Goal: Information Seeking & Learning: Learn about a topic

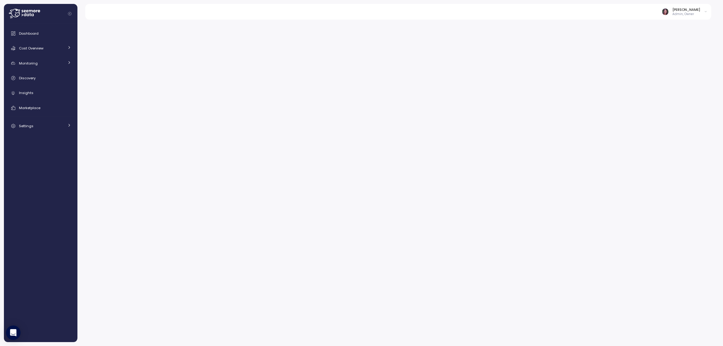
click at [69, 13] on icon "Collapse navigation" at bounding box center [69, 13] width 3 height 3
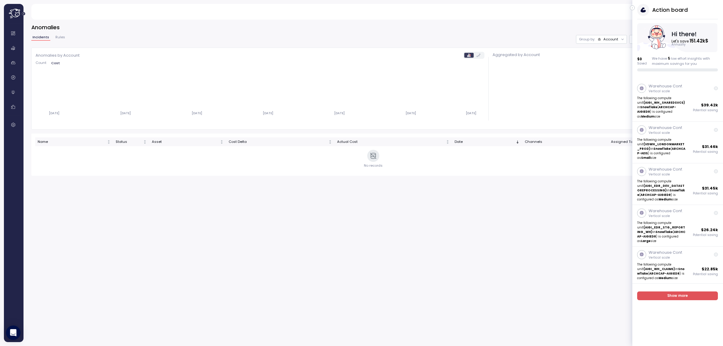
click at [21, 12] on button "Expand navigation" at bounding box center [24, 13] width 8 height 5
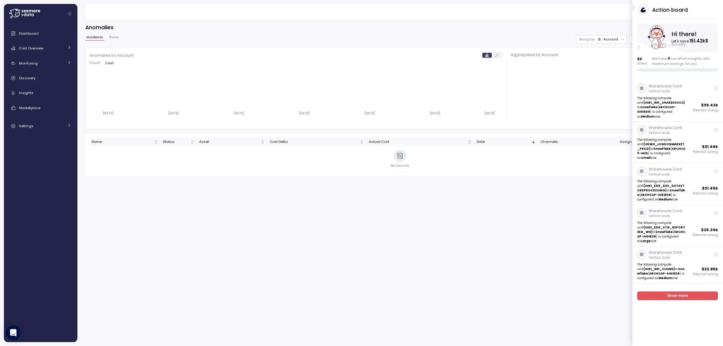
click at [21, 12] on icon at bounding box center [24, 14] width 31 height 10
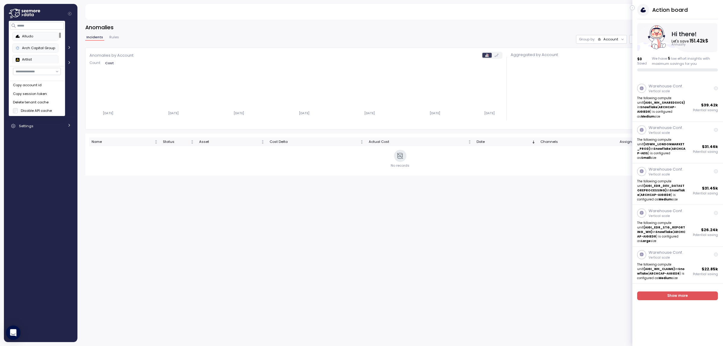
click at [35, 36] on div "Alludo" at bounding box center [35, 36] width 39 height 5
click at [632, 7] on icon "button" at bounding box center [632, 7] width 3 height 7
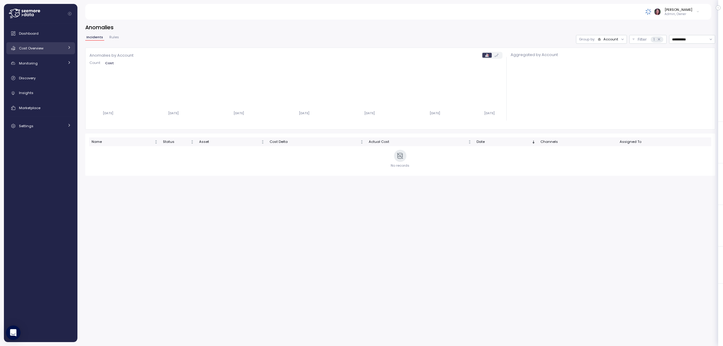
click at [41, 46] on span "Cost Overview" at bounding box center [31, 48] width 24 height 5
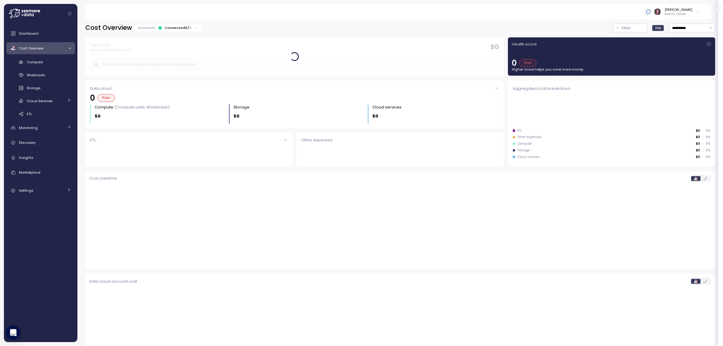
click at [32, 17] on icon at bounding box center [24, 14] width 31 height 10
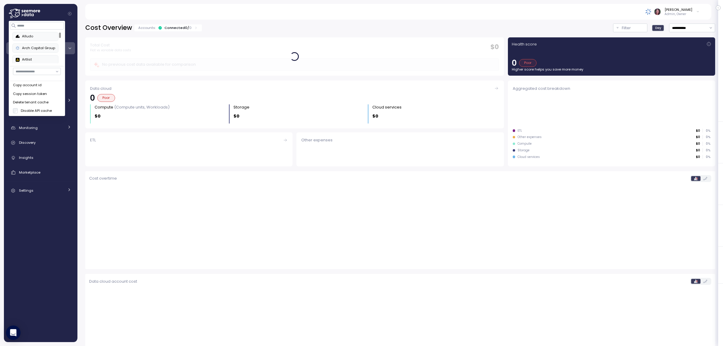
click at [26, 9] on icon at bounding box center [24, 14] width 31 height 10
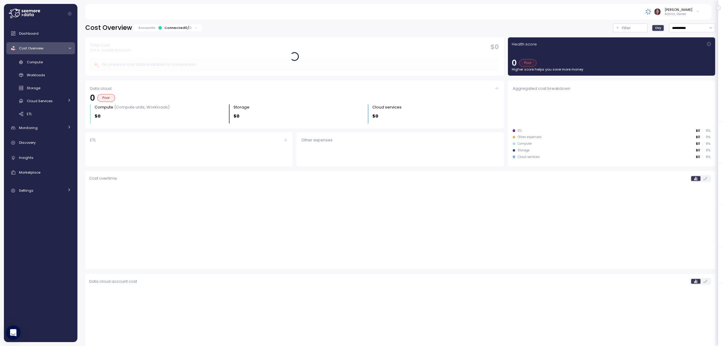
click at [29, 14] on icon at bounding box center [28, 15] width 2 height 2
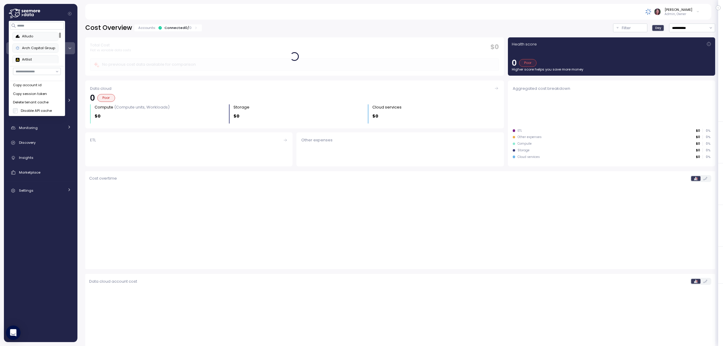
click at [31, 37] on div "Alludo" at bounding box center [35, 36] width 39 height 5
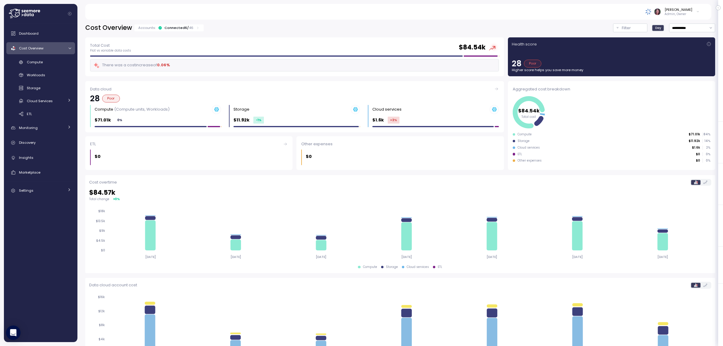
click at [188, 31] on div "Accounts: Connected 6 / 46" at bounding box center [168, 27] width 69 height 7
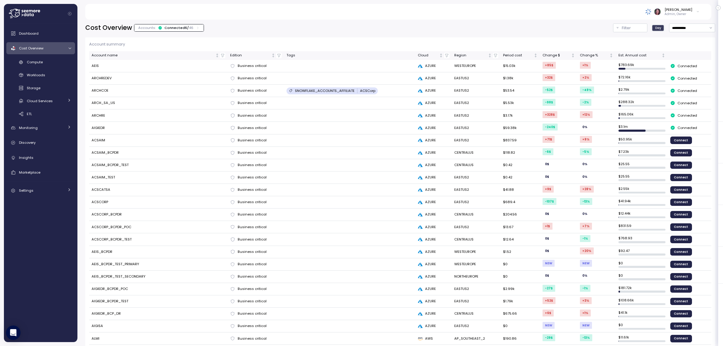
click at [180, 25] on div "Accounts: Connected 6 / 46" at bounding box center [168, 27] width 69 height 7
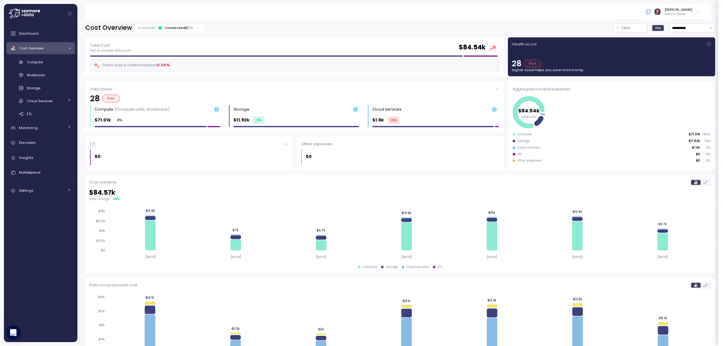
click at [180, 25] on div "Accounts: Connected 6 / 46" at bounding box center [168, 27] width 69 height 7
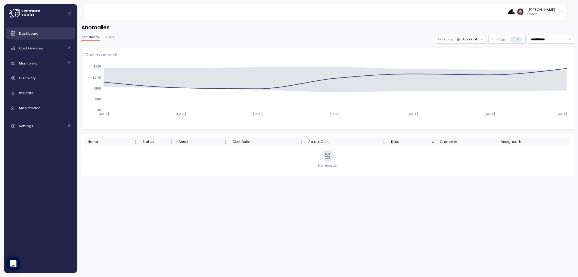
click at [33, 33] on span "Dashboard" at bounding box center [29, 33] width 20 height 5
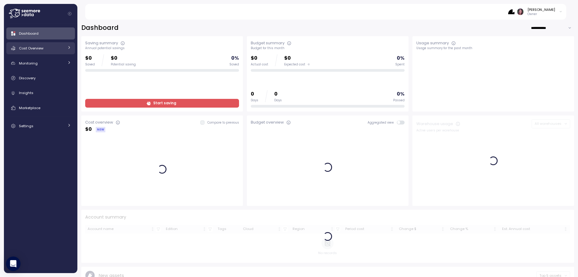
click at [39, 48] on span "Cost Overview" at bounding box center [31, 48] width 24 height 5
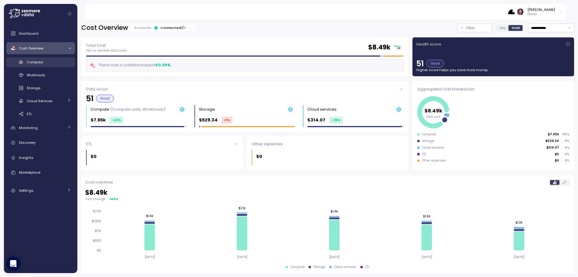
click at [37, 61] on span "Compute" at bounding box center [35, 62] width 16 height 5
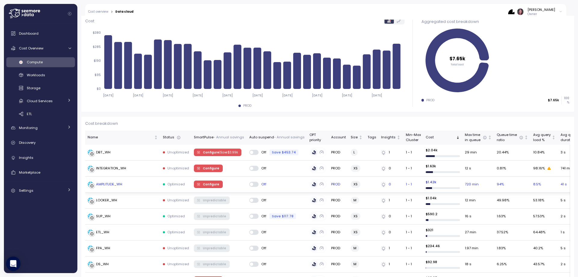
scroll to position [80, 0]
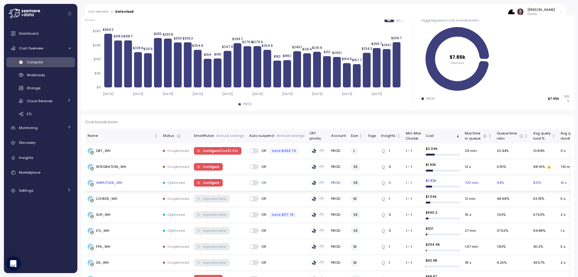
click at [111, 185] on div "AMPLITUDE_WH" at bounding box center [109, 182] width 26 height 5
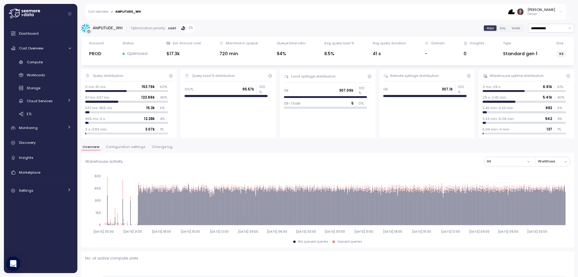
click at [95, 12] on link "Cost overview" at bounding box center [98, 11] width 20 height 3
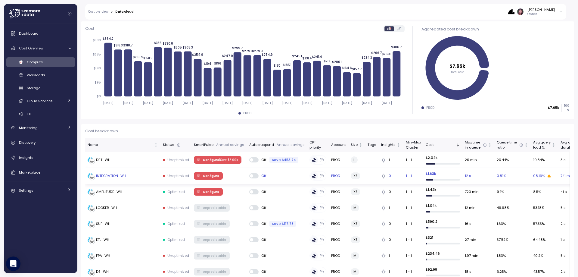
scroll to position [80, 0]
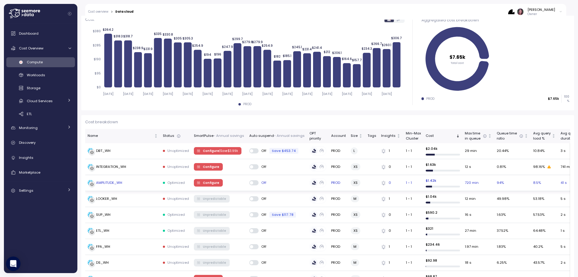
click at [110, 182] on div "AMPLITUDE_WH" at bounding box center [109, 182] width 26 height 5
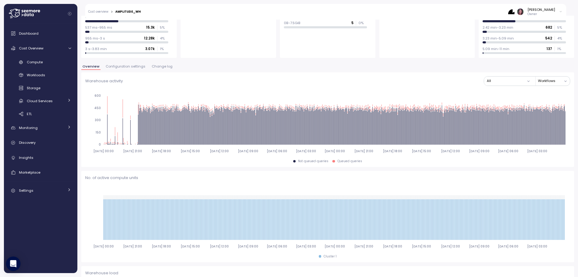
scroll to position [40, 0]
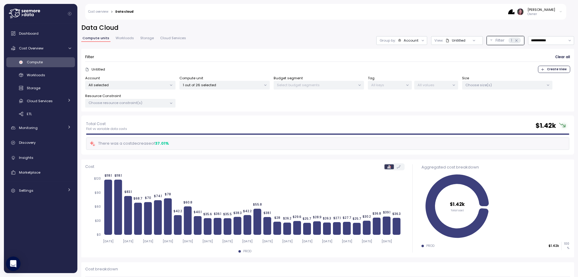
scroll to position [41, 0]
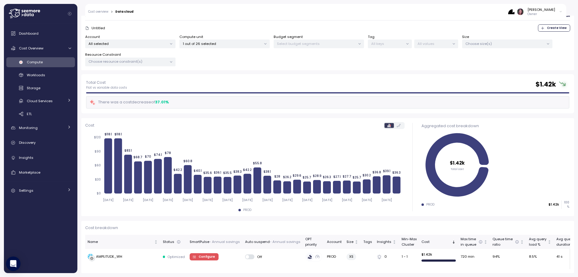
click at [133, 39] on div "Account All selected" at bounding box center [130, 41] width 90 height 14
click at [131, 42] on p "All selected" at bounding box center [128, 43] width 79 height 5
click at [200, 39] on label "Compute unit" at bounding box center [192, 36] width 24 height 5
click at [199, 44] on p "1 out of 26 selected" at bounding box center [222, 43] width 79 height 5
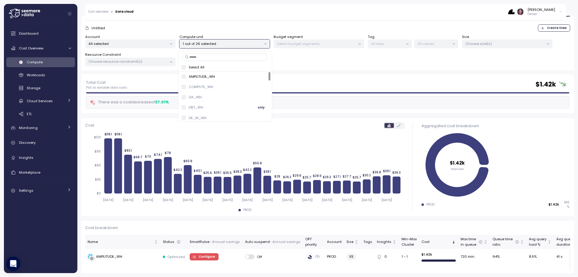
click at [260, 107] on span "only" at bounding box center [261, 107] width 7 height 7
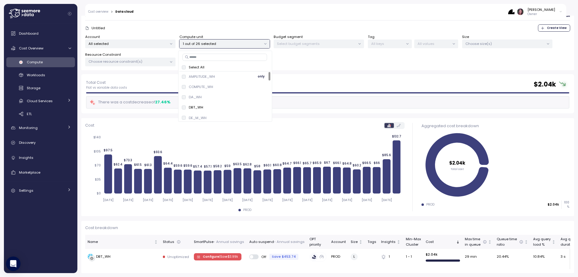
click at [259, 77] on span "only" at bounding box center [261, 76] width 7 height 7
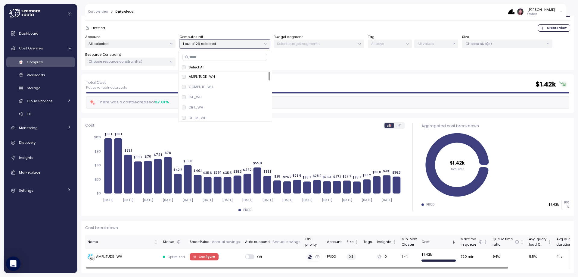
click at [247, 227] on p "Cost breakdown" at bounding box center [327, 228] width 485 height 6
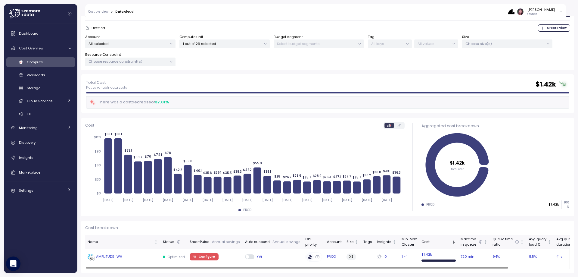
drag, startPoint x: 111, startPoint y: 258, endPoint x: 100, endPoint y: 258, distance: 10.3
click at [100, 258] on div "AMPLITUDE_WH" at bounding box center [109, 256] width 26 height 5
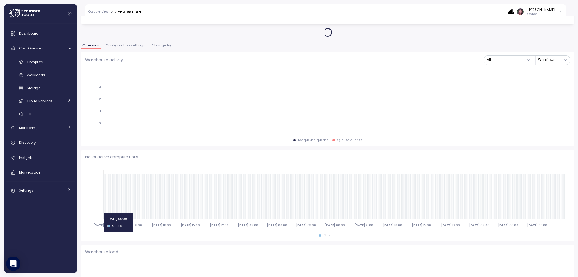
scroll to position [42, 0]
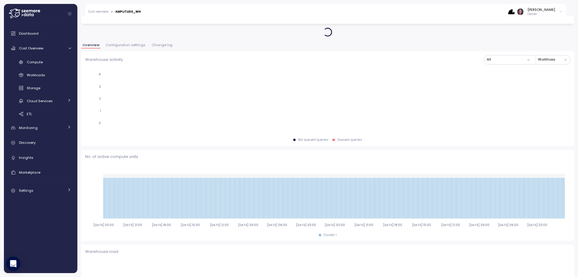
click at [158, 43] on span "Change log" at bounding box center [162, 44] width 21 height 3
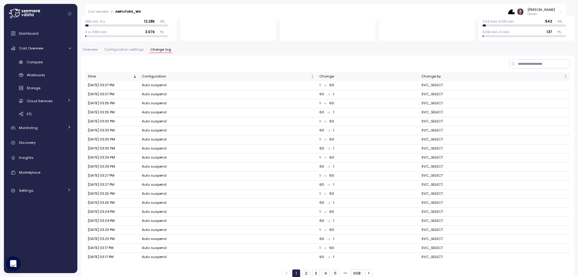
scroll to position [105, 0]
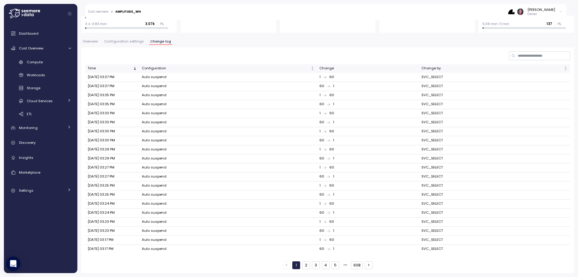
click at [280, 264] on div "1 2 3 4 5 608" at bounding box center [327, 265] width 485 height 8
click at [298, 266] on div "1 2 3 4 5 608" at bounding box center [328, 265] width 90 height 8
click at [305, 264] on button "2" at bounding box center [306, 265] width 8 height 8
click at [312, 267] on button "3" at bounding box center [316, 265] width 8 height 8
click at [324, 266] on button "4" at bounding box center [326, 265] width 8 height 8
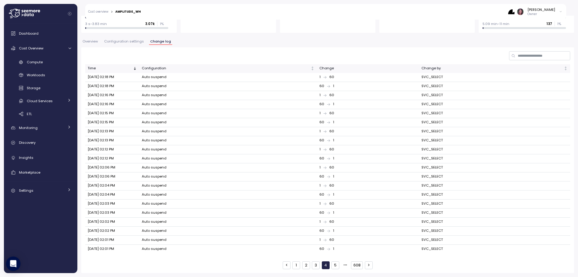
click at [335, 267] on button "5" at bounding box center [336, 265] width 8 height 8
click at [295, 267] on button "1" at bounding box center [296, 265] width 8 height 8
click at [189, 98] on td "Auto suspend" at bounding box center [228, 95] width 178 height 9
click at [356, 264] on button "608" at bounding box center [357, 265] width 12 height 8
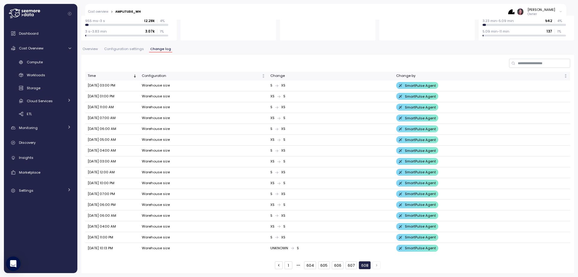
scroll to position [98, 0]
click at [351, 265] on button "607" at bounding box center [351, 265] width 11 height 8
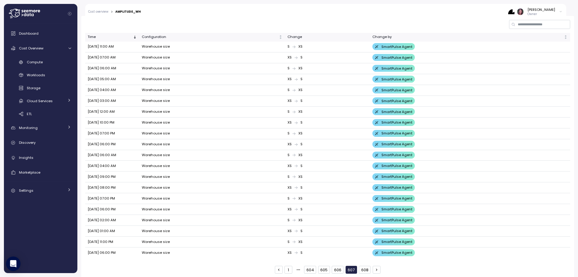
scroll to position [141, 0]
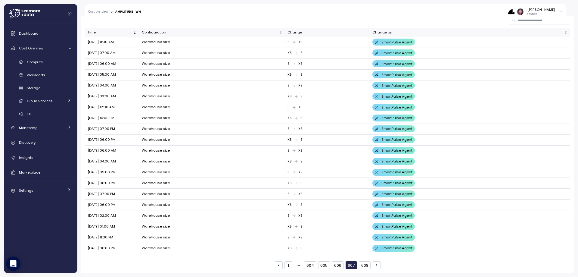
click at [336, 263] on button "606" at bounding box center [338, 265] width 12 height 8
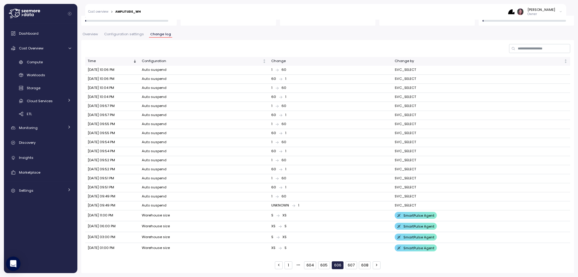
scroll to position [113, 0]
click at [92, 37] on button "Overview" at bounding box center [90, 35] width 18 height 5
click at [87, 29] on div "**********" at bounding box center [327, 92] width 493 height 362
click at [88, 33] on span "Overview" at bounding box center [90, 34] width 15 height 3
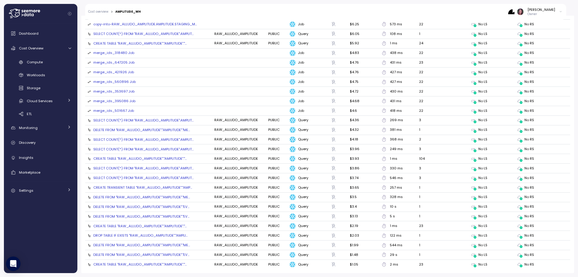
scroll to position [646, 0]
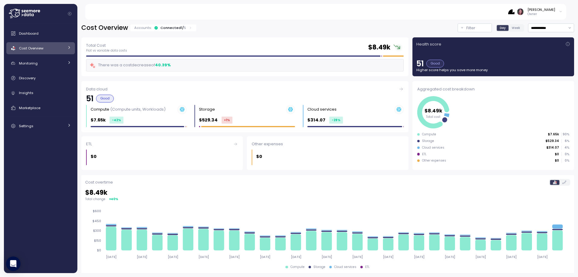
click at [45, 48] on div "Cost Overview" at bounding box center [41, 48] width 45 height 6
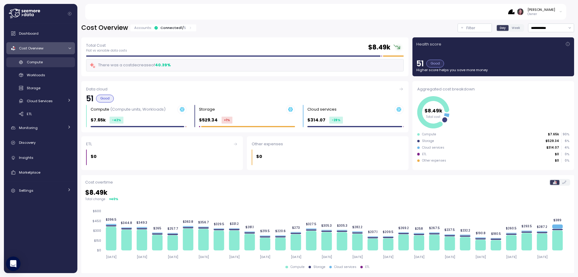
click at [51, 61] on div "Compute" at bounding box center [49, 62] width 44 height 6
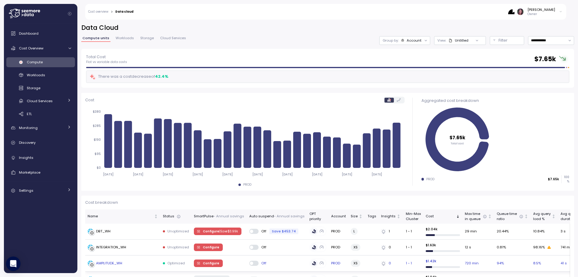
scroll to position [40, 0]
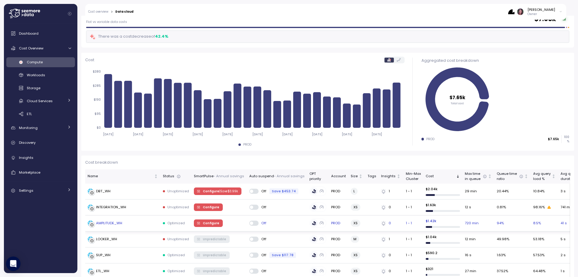
click at [112, 221] on div "AMPLITUDE_WH" at bounding box center [109, 222] width 26 height 5
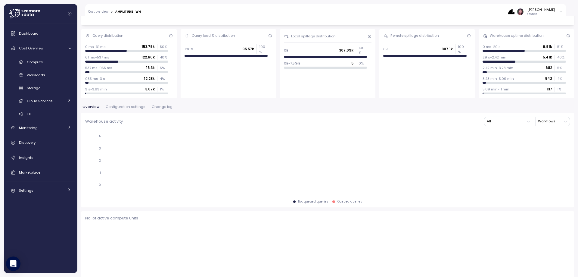
click at [161, 109] on button "Change log" at bounding box center [162, 107] width 23 height 5
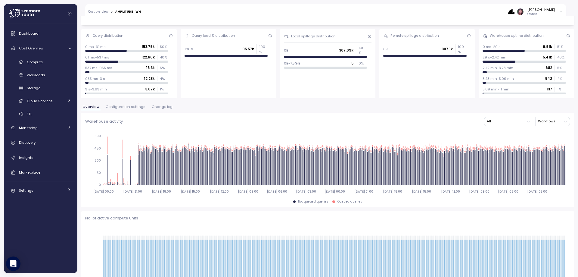
scroll to position [40, 0]
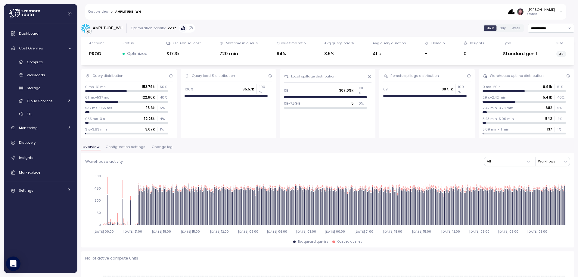
click at [220, 145] on div "Overview Configuration settings Change log" at bounding box center [327, 149] width 493 height 8
click at [31, 57] on link "Compute" at bounding box center [40, 62] width 69 height 10
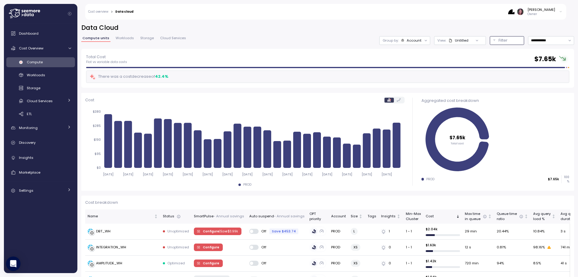
click at [499, 42] on p "Filter" at bounding box center [503, 40] width 9 height 6
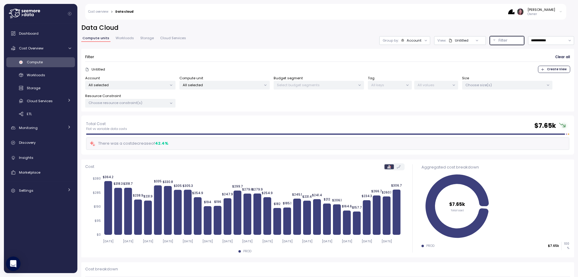
click at [199, 86] on p "All selected" at bounding box center [222, 85] width 79 height 5
click at [261, 119] on span "only" at bounding box center [261, 117] width 7 height 7
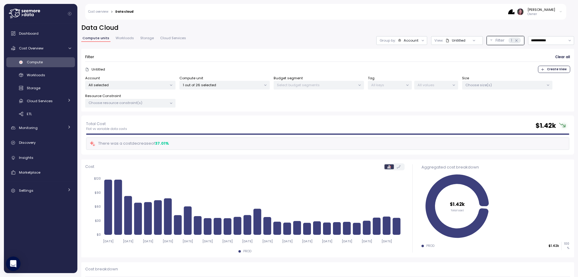
click at [305, 119] on div "Total Cost Flat vs variable data costs $ 1.42k There was a cost decrease of 37.…" at bounding box center [327, 134] width 493 height 39
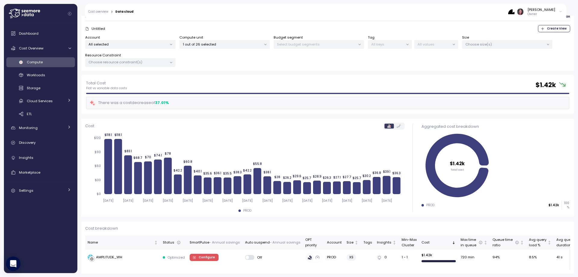
scroll to position [41, 0]
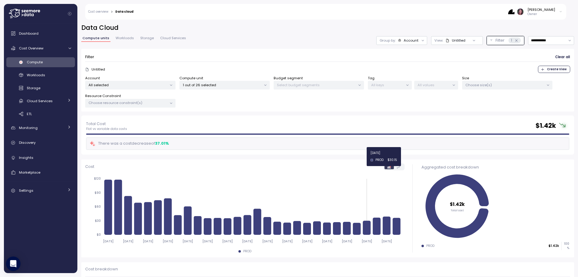
scroll to position [41, 0]
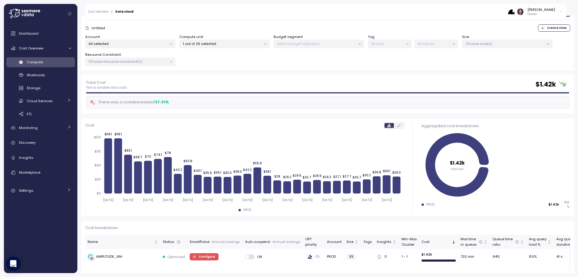
click at [46, 61] on div "Compute" at bounding box center [49, 62] width 44 height 6
click at [246, 41] on div "1 out of 26 selected" at bounding box center [225, 43] width 90 height 9
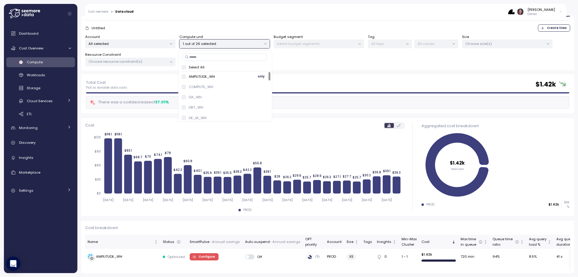
click at [188, 76] on div "AMPLITUDE_WH" at bounding box center [198, 76] width 33 height 5
click at [196, 106] on p "DBT_WH" at bounding box center [196, 107] width 14 height 5
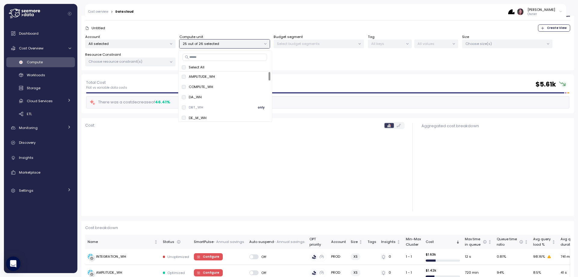
click at [263, 106] on span "only" at bounding box center [261, 107] width 7 height 7
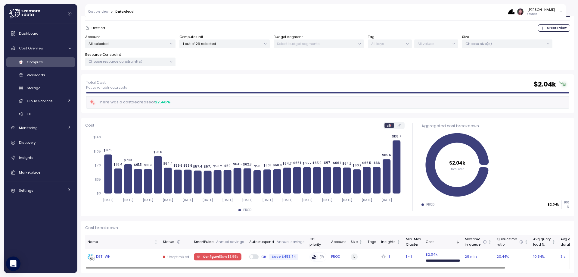
drag, startPoint x: 99, startPoint y: 254, endPoint x: 102, endPoint y: 257, distance: 3.9
click at [102, 257] on div "DBT_WH" at bounding box center [103, 256] width 14 height 5
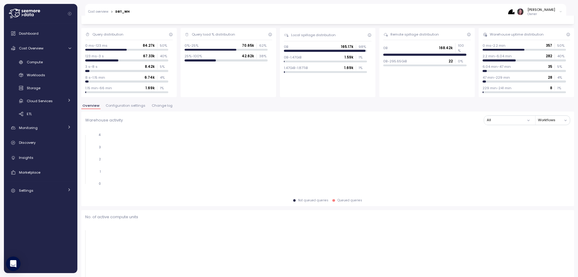
scroll to position [42, 0]
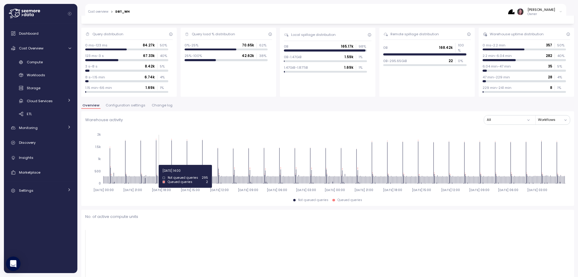
click at [159, 106] on span "Change log" at bounding box center [162, 105] width 21 height 3
click at [157, 105] on span "Change log" at bounding box center [162, 105] width 21 height 3
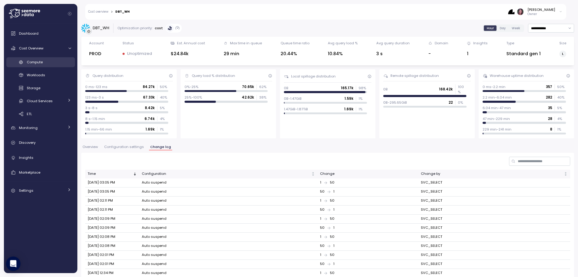
click at [39, 59] on div "Compute" at bounding box center [49, 62] width 44 height 6
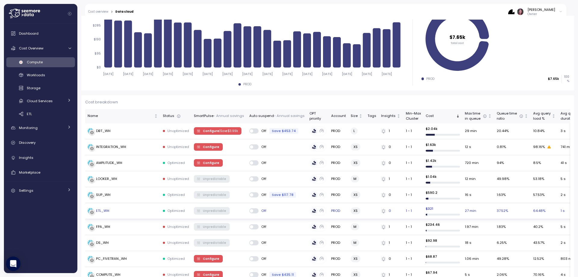
scroll to position [141, 0]
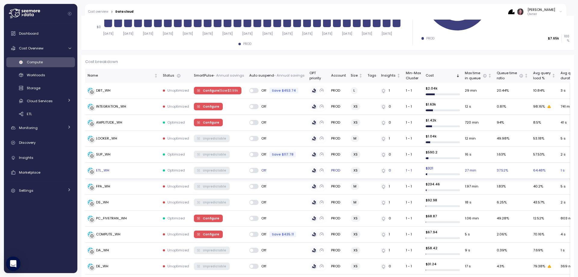
click at [105, 172] on div "ETL_WH" at bounding box center [102, 170] width 13 height 5
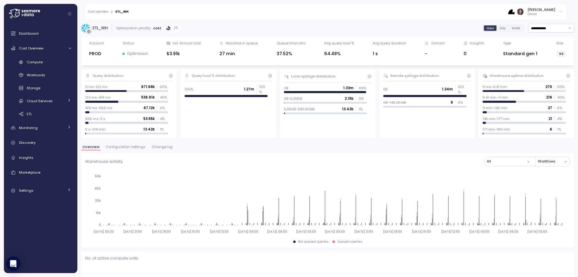
click at [158, 146] on span "Change log" at bounding box center [162, 146] width 21 height 3
click at [162, 147] on span "Change log" at bounding box center [162, 146] width 21 height 3
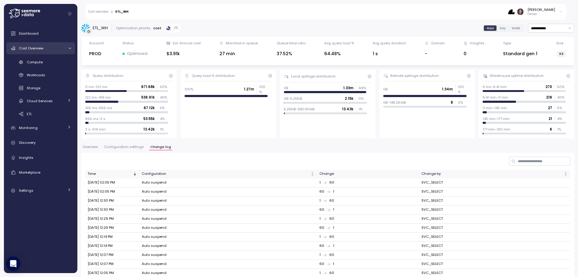
click at [28, 51] on span "Cost Overview" at bounding box center [31, 48] width 24 height 5
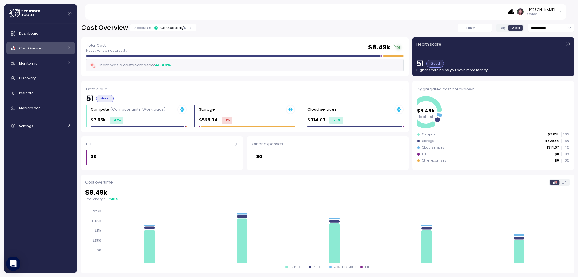
click at [34, 49] on span "Cost Overview" at bounding box center [31, 48] width 24 height 5
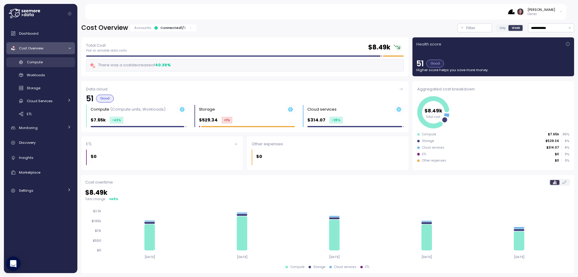
click at [40, 63] on span "Compute" at bounding box center [35, 62] width 16 height 5
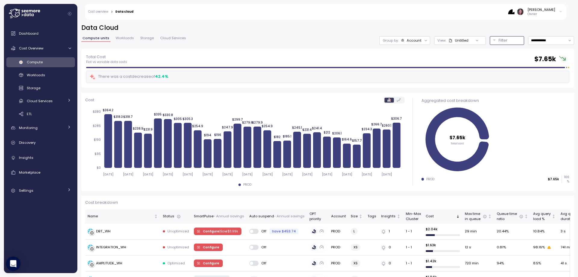
click at [499, 43] on p "Filter" at bounding box center [503, 40] width 9 height 6
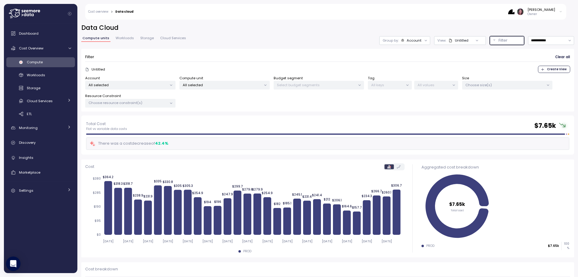
click at [220, 85] on p "All selected" at bounding box center [222, 85] width 79 height 5
click at [259, 149] on span "only" at bounding box center [261, 149] width 7 height 7
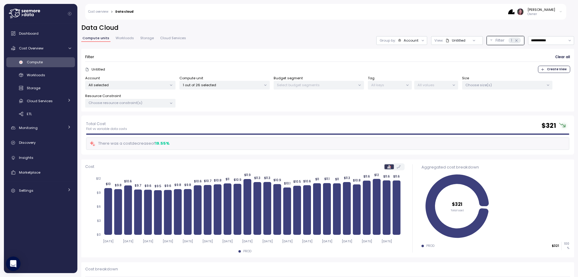
click at [345, 118] on div "Total Cost Flat vs variable data costs $ 321 There was a cost decrease of 19.55…" at bounding box center [327, 134] width 493 height 39
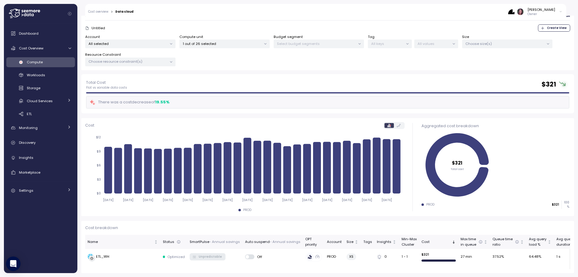
click at [201, 43] on p "1 out of 26 selected" at bounding box center [222, 43] width 79 height 5
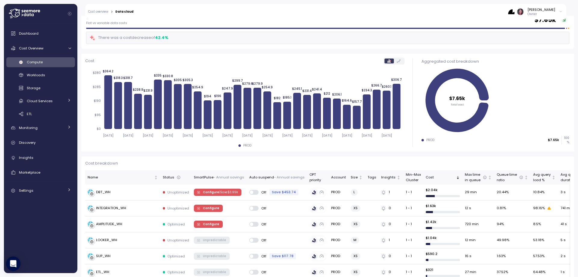
scroll to position [162, 0]
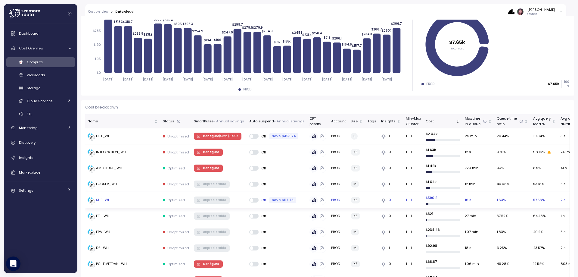
click at [105, 202] on div "SUP_WH" at bounding box center [103, 199] width 14 height 5
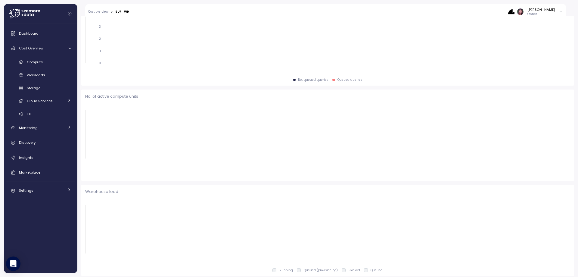
scroll to position [223, 0]
type input "*********"
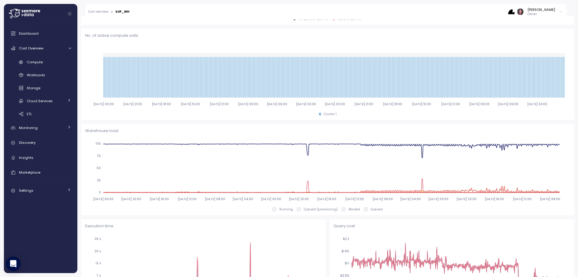
click at [39, 62] on span "Compute" at bounding box center [35, 62] width 16 height 5
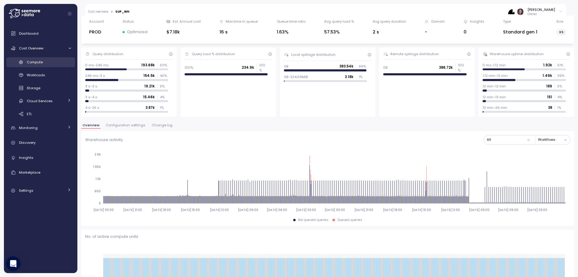
click at [36, 59] on div "Compute" at bounding box center [49, 62] width 44 height 6
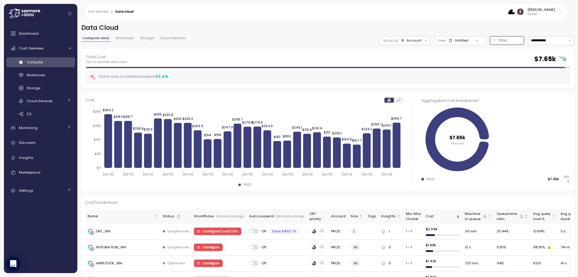
click at [500, 42] on div "Filter" at bounding box center [510, 40] width 22 height 6
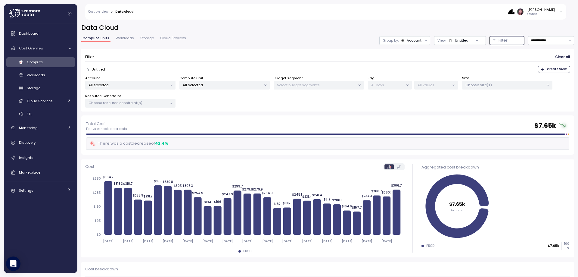
click at [202, 83] on p "All selected" at bounding box center [222, 85] width 79 height 5
click at [239, 82] on div "All selected" at bounding box center [225, 85] width 90 height 9
click at [212, 83] on p "All selected" at bounding box center [222, 85] width 79 height 5
click at [211, 95] on input at bounding box center [225, 98] width 85 height 7
click at [237, 117] on span "only" at bounding box center [233, 117] width 7 height 7
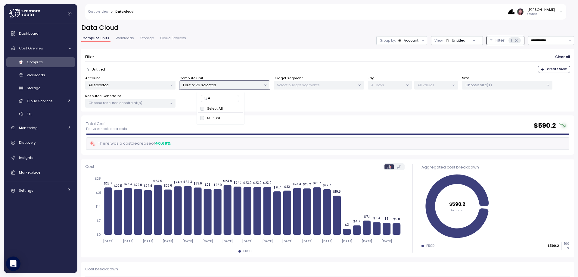
type input "**"
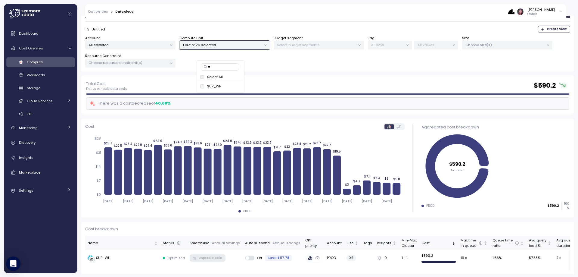
scroll to position [41, 0]
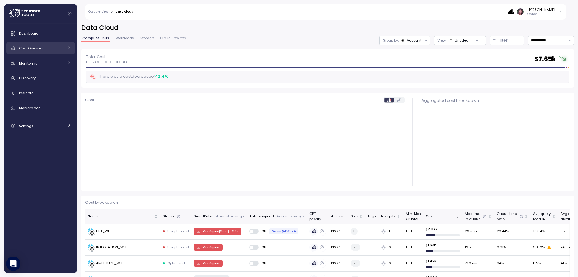
click at [45, 44] on link "Cost Overview" at bounding box center [40, 48] width 69 height 12
click at [44, 48] on div "Cost Overview" at bounding box center [41, 48] width 45 height 6
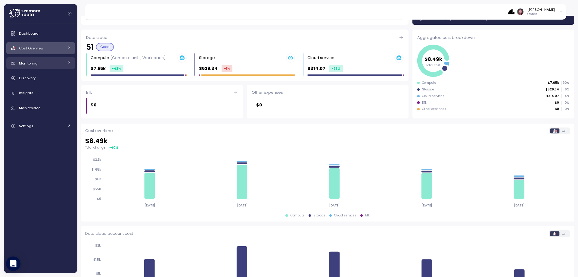
scroll to position [39, 0]
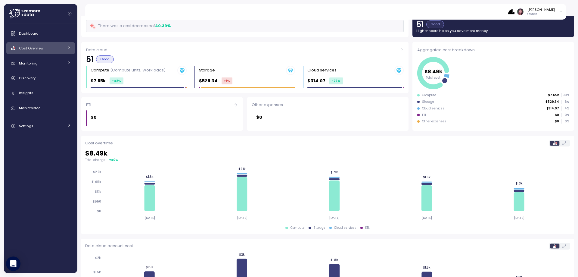
click at [51, 50] on div "Cost Overview" at bounding box center [41, 48] width 45 height 6
click at [49, 57] on link "Compute" at bounding box center [40, 62] width 69 height 10
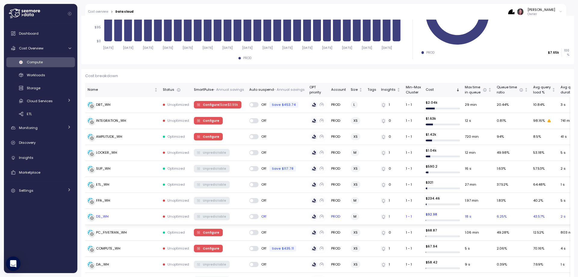
scroll to position [160, 0]
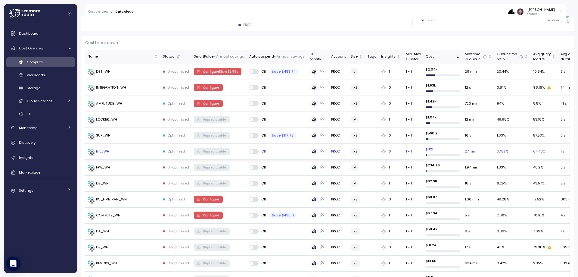
click at [102, 152] on div "ETL_WH" at bounding box center [102, 151] width 13 height 5
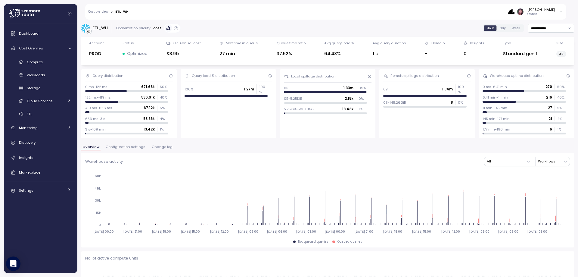
click at [158, 148] on span "Change log" at bounding box center [162, 146] width 21 height 3
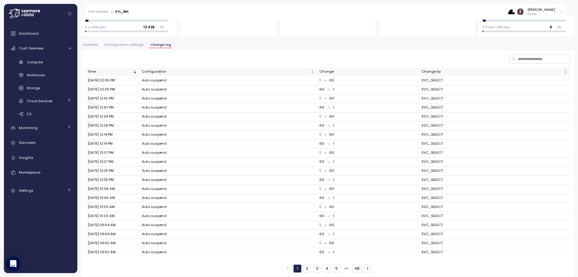
scroll to position [105, 0]
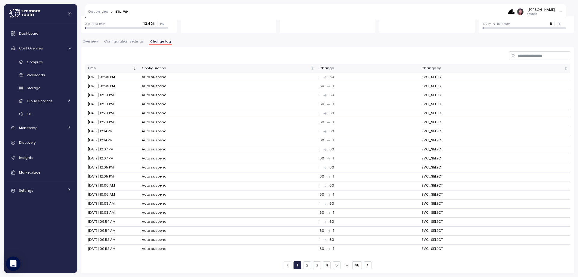
click at [354, 264] on button "48" at bounding box center [357, 265] width 10 height 8
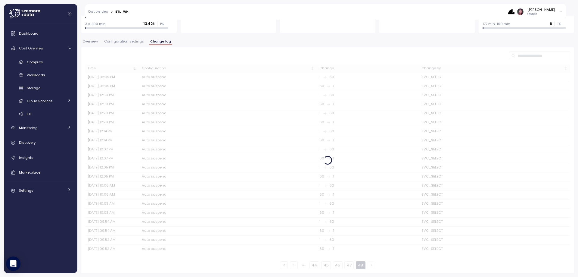
scroll to position [0, 0]
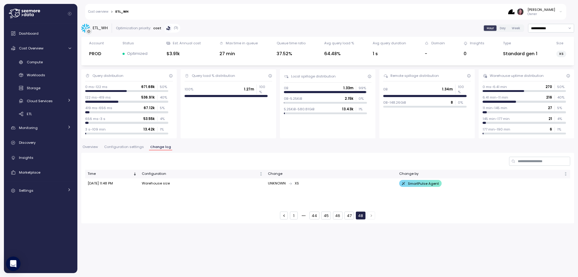
click at [349, 216] on button "47" at bounding box center [349, 215] width 9 height 8
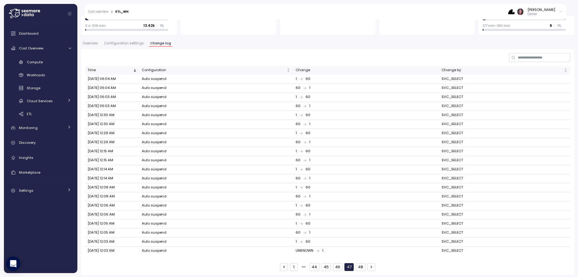
scroll to position [105, 0]
click at [361, 266] on button "48" at bounding box center [361, 265] width 10 height 8
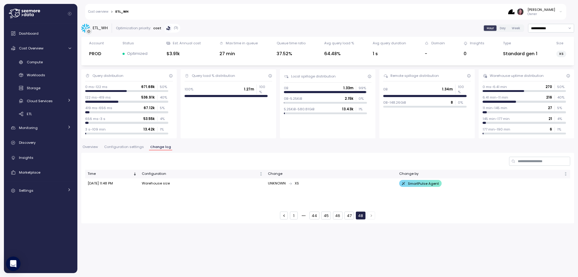
click at [349, 215] on button "47" at bounding box center [349, 215] width 9 height 8
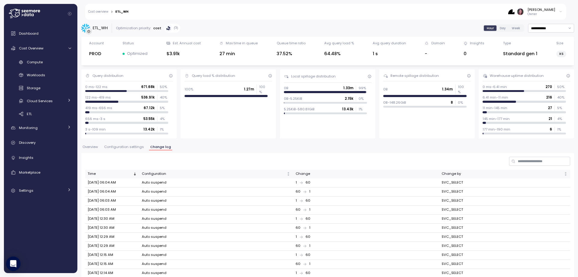
click at [90, 149] on button "Overview" at bounding box center [90, 147] width 18 height 5
click at [90, 146] on span "Overview" at bounding box center [90, 146] width 15 height 3
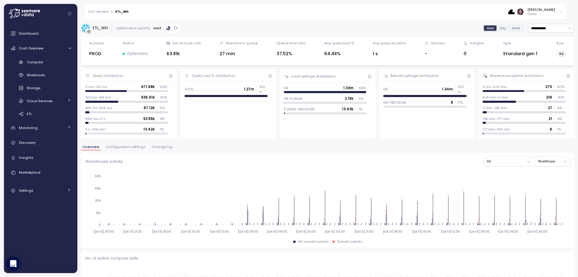
click at [161, 147] on span "Change log" at bounding box center [162, 146] width 21 height 3
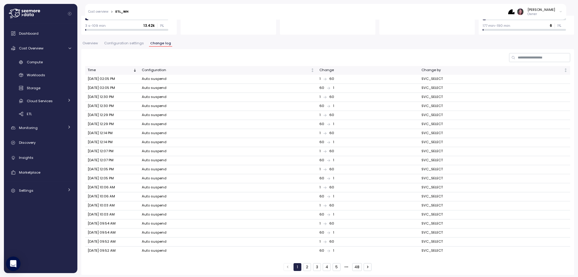
scroll to position [105, 0]
click at [358, 264] on button "48" at bounding box center [357, 265] width 10 height 8
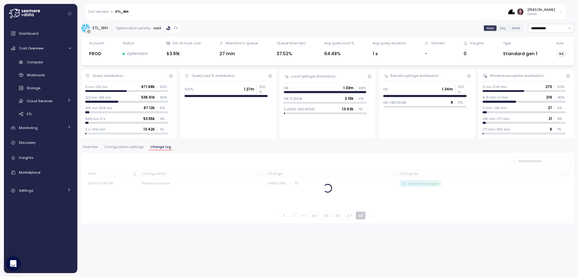
scroll to position [0, 0]
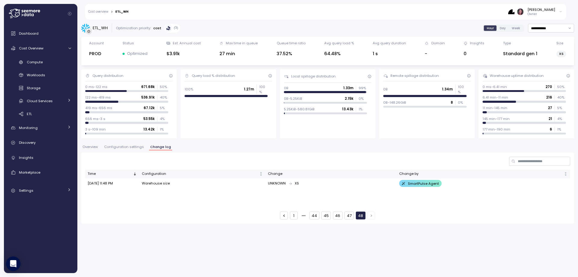
click at [351, 216] on button "47" at bounding box center [349, 215] width 9 height 8
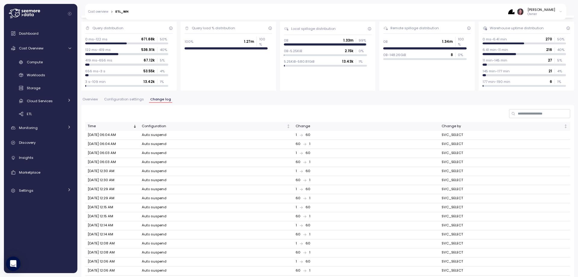
scroll to position [25, 0]
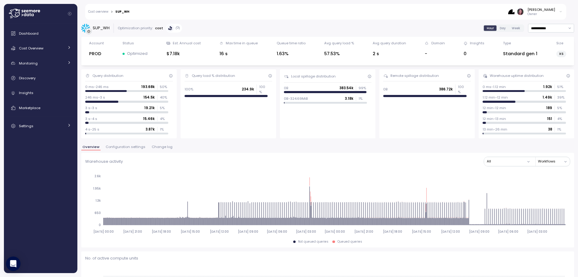
click at [164, 147] on span "Change log" at bounding box center [162, 146] width 21 height 3
click at [156, 146] on span "Change log" at bounding box center [162, 146] width 21 height 3
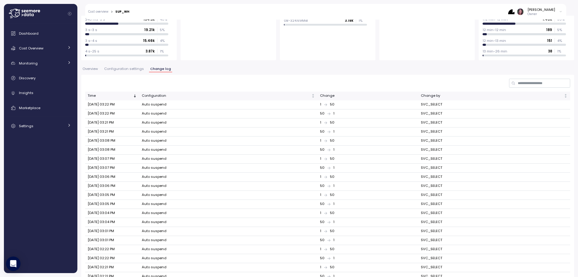
scroll to position [105, 0]
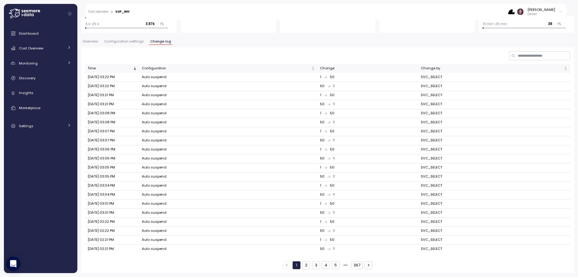
click at [354, 265] on button "367" at bounding box center [357, 265] width 11 height 8
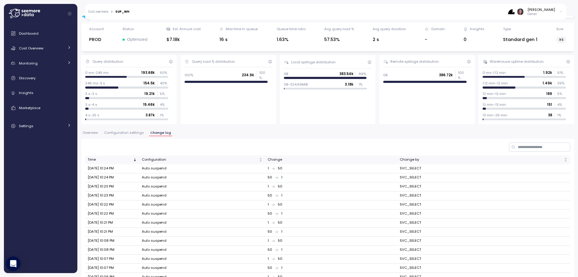
scroll to position [0, 0]
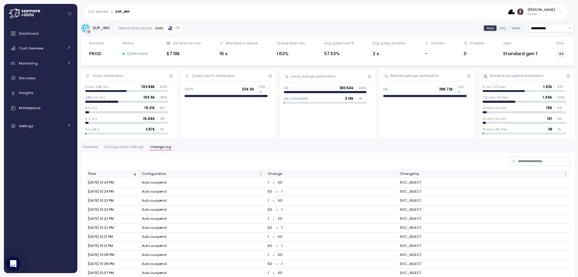
click at [136, 146] on span "Configuration settings" at bounding box center [124, 146] width 40 height 3
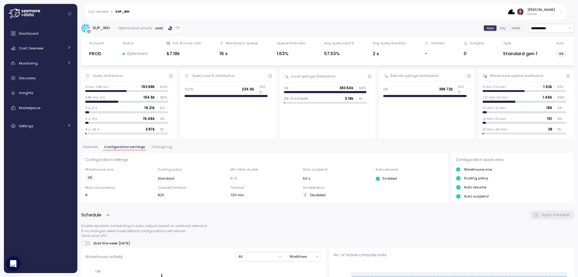
click at [158, 145] on span "Change log" at bounding box center [162, 146] width 21 height 3
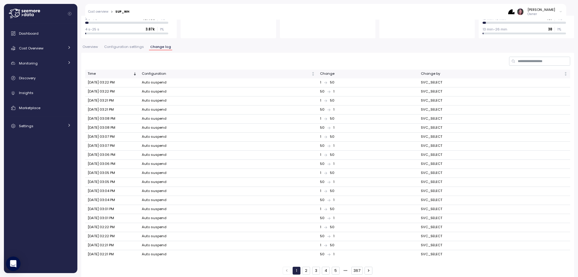
scroll to position [105, 0]
